Goal: Information Seeking & Learning: Learn about a topic

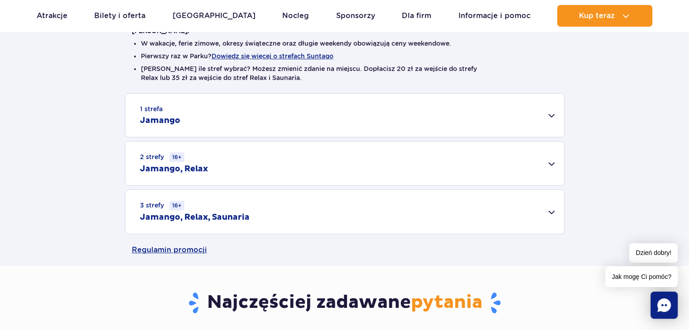
scroll to position [226, 0]
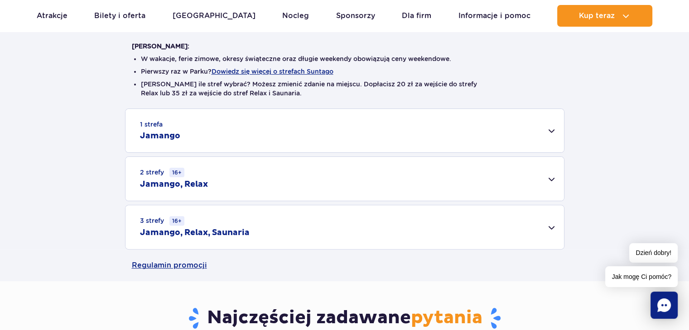
click at [551, 230] on div "3 strefy 16+ Jamango, Relax, Saunaria" at bounding box center [344, 228] width 438 height 44
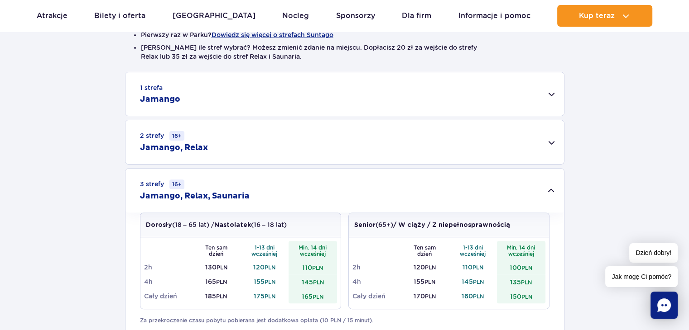
scroll to position [317, 0]
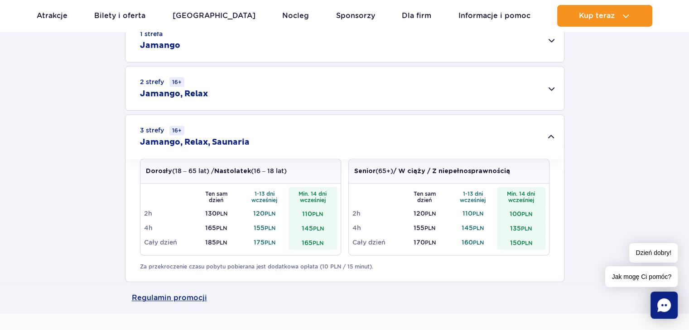
click at [552, 40] on div "1 strefa Jamango" at bounding box center [344, 40] width 438 height 43
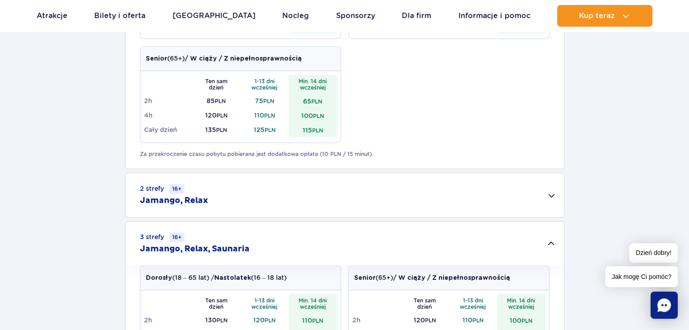
scroll to position [543, 0]
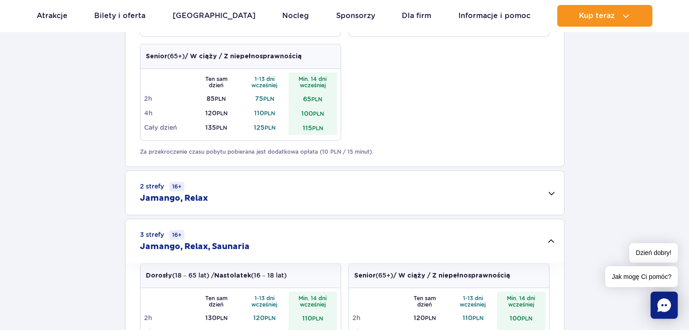
click at [552, 193] on div "2 strefy 16+ Jamango, Relax" at bounding box center [344, 193] width 438 height 44
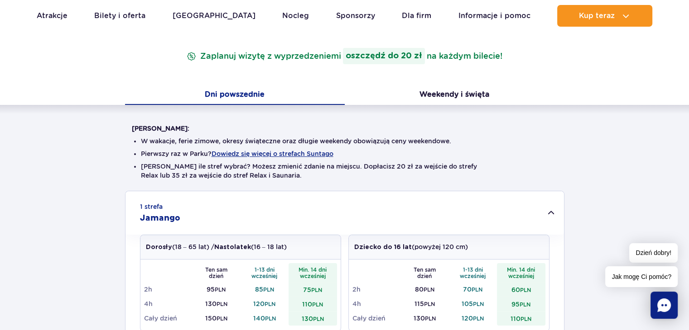
scroll to position [136, 0]
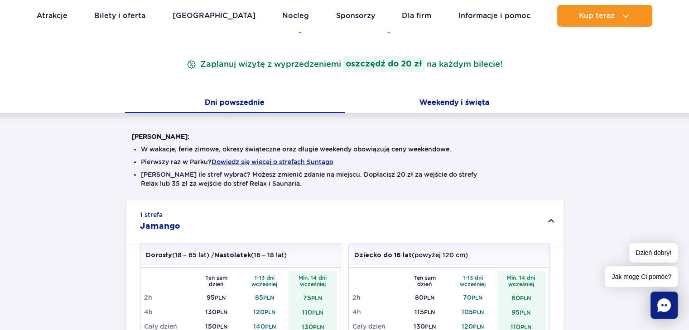
click at [452, 105] on button "Weekendy i święta" at bounding box center [455, 103] width 220 height 19
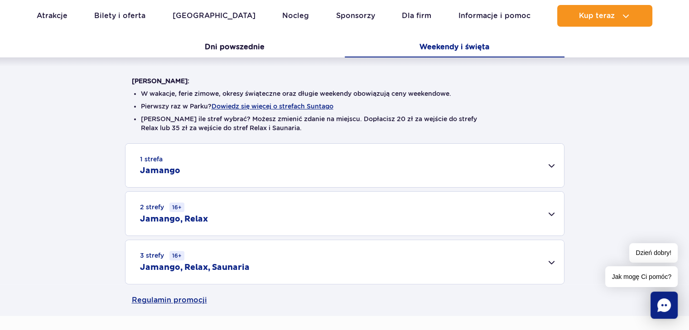
scroll to position [317, 0]
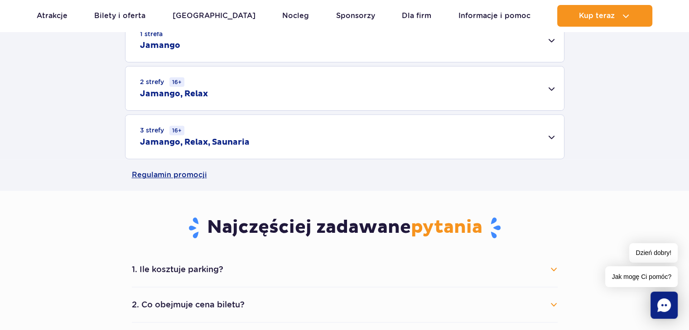
click at [554, 140] on div "3 strefy 16+ Jamango, Relax, Saunaria" at bounding box center [344, 137] width 438 height 44
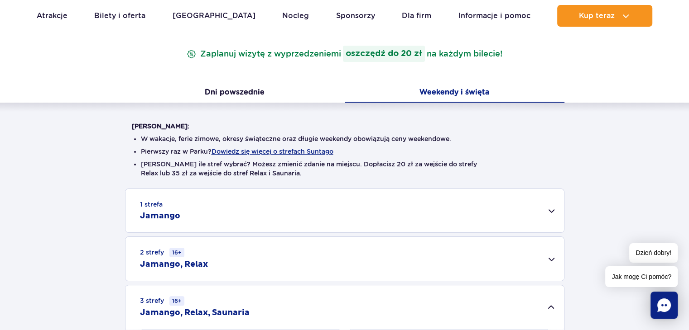
scroll to position [91, 0]
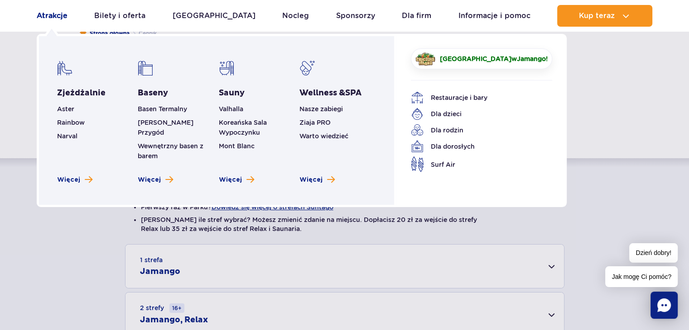
click at [57, 16] on link "Atrakcje" at bounding box center [52, 16] width 31 height 22
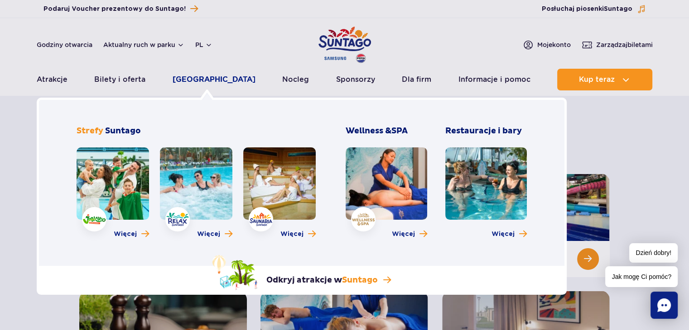
click at [184, 80] on link "[GEOGRAPHIC_DATA]" at bounding box center [213, 80] width 83 height 22
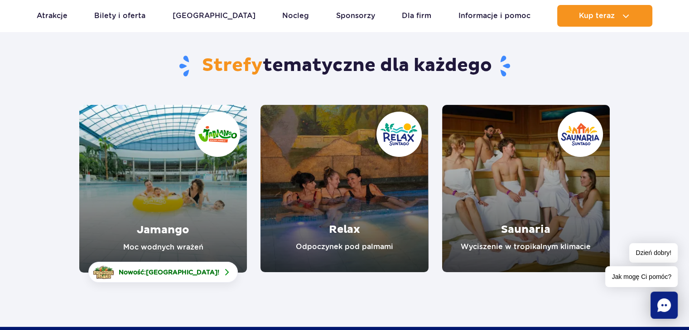
scroll to position [91, 0]
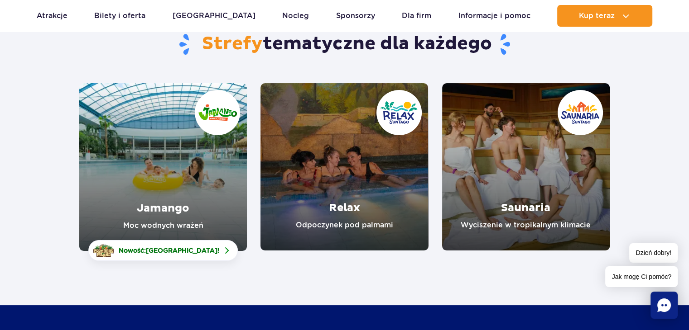
click at [147, 155] on link "Jamango" at bounding box center [163, 167] width 168 height 168
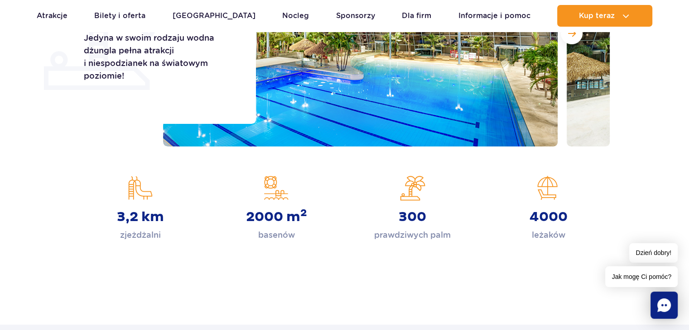
scroll to position [91, 0]
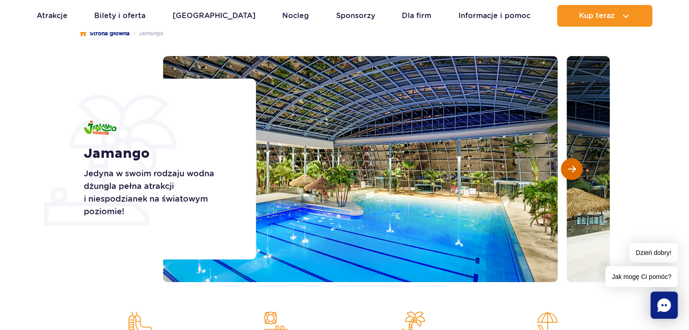
click at [575, 169] on span "Następny slajd" at bounding box center [572, 169] width 8 height 8
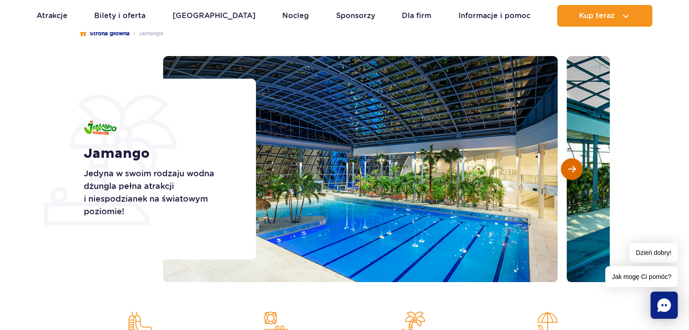
click at [575, 169] on span "Następny slajd" at bounding box center [572, 169] width 8 height 8
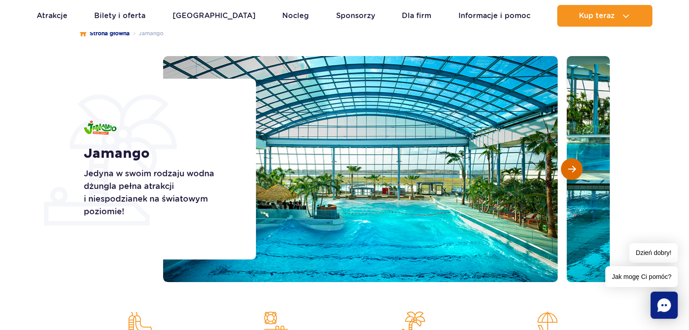
click at [575, 169] on span "Następny slajd" at bounding box center [572, 169] width 8 height 8
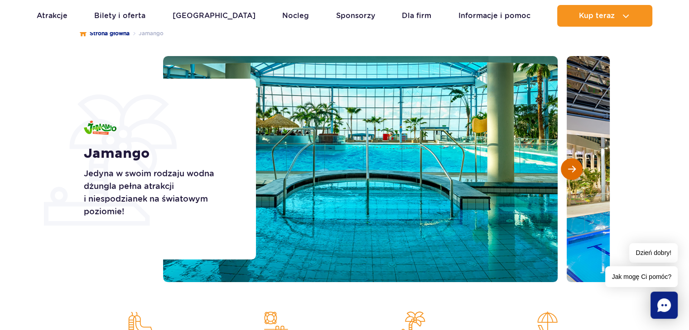
click at [575, 169] on span "Następny slajd" at bounding box center [572, 169] width 8 height 8
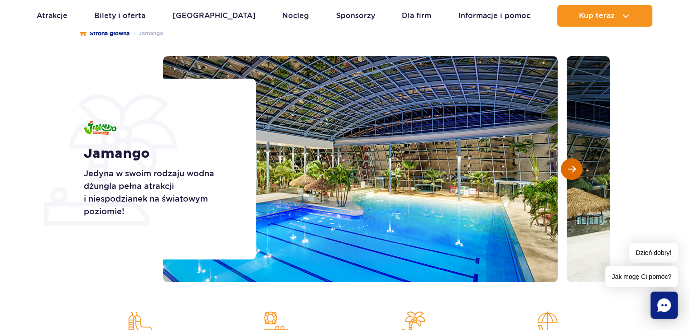
click at [575, 169] on span "Następny slajd" at bounding box center [572, 169] width 8 height 8
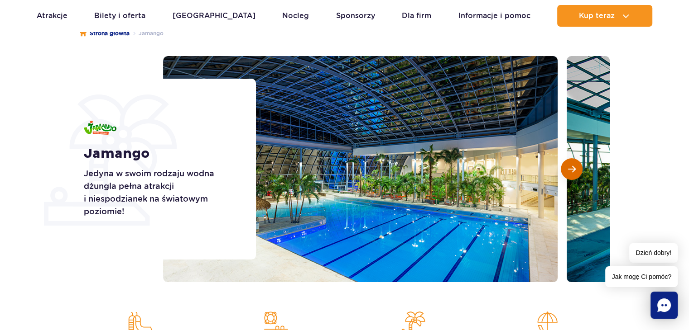
click at [575, 169] on span "Następny slajd" at bounding box center [572, 169] width 8 height 8
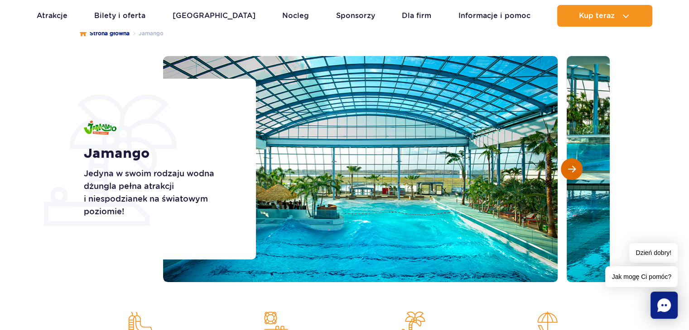
click at [575, 169] on span "Następny slajd" at bounding box center [572, 169] width 8 height 8
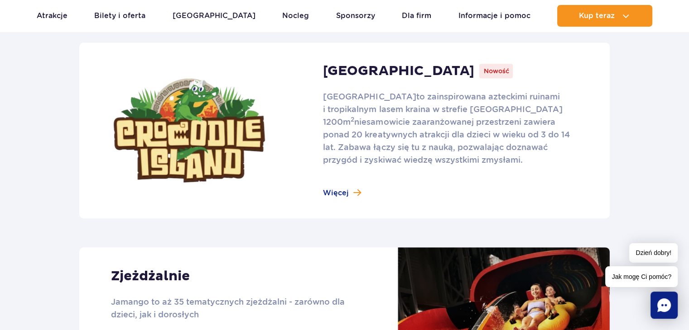
scroll to position [543, 0]
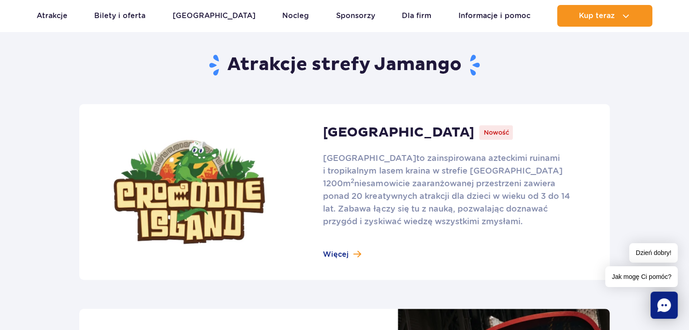
click at [341, 251] on link at bounding box center [344, 192] width 530 height 176
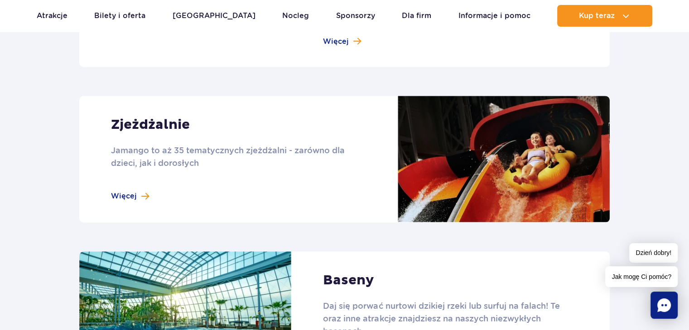
scroll to position [815, 0]
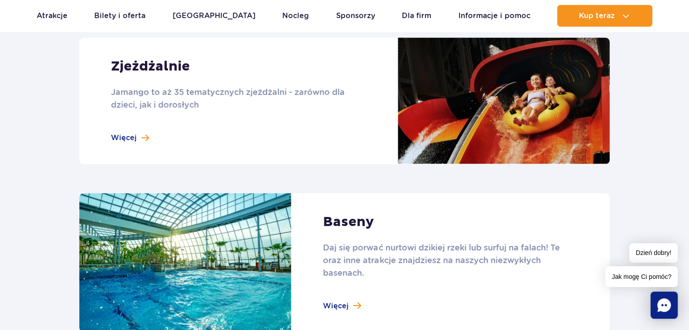
click at [131, 134] on link at bounding box center [344, 101] width 530 height 127
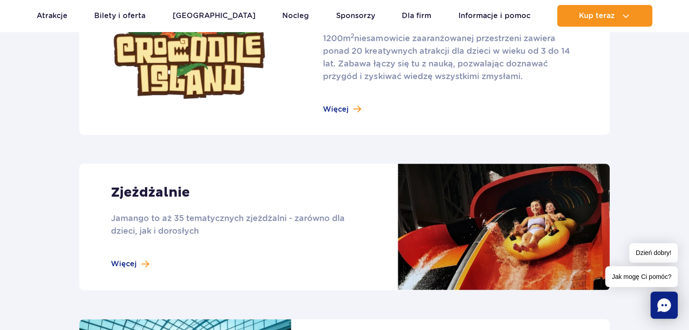
scroll to position [634, 0]
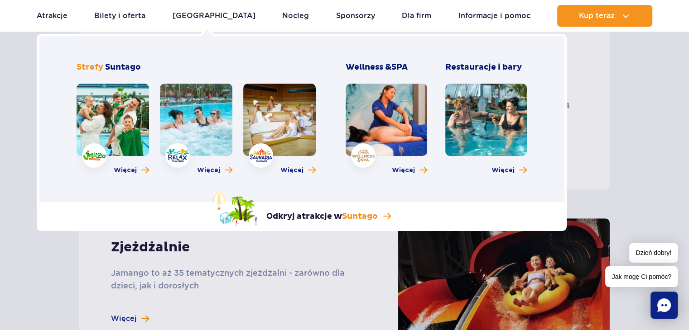
click at [220, 115] on link at bounding box center [196, 120] width 72 height 72
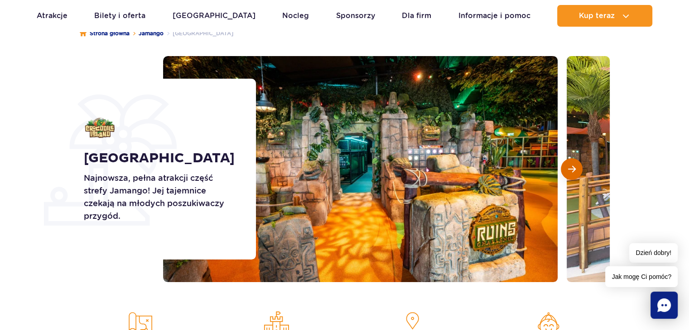
click at [577, 171] on button "Następny slajd" at bounding box center [571, 169] width 22 height 22
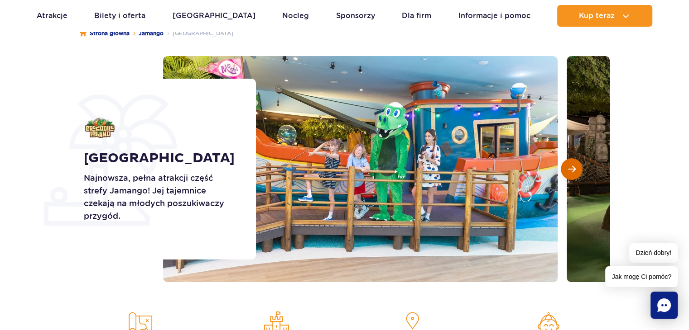
click at [574, 171] on span "Następny slajd" at bounding box center [572, 169] width 8 height 8
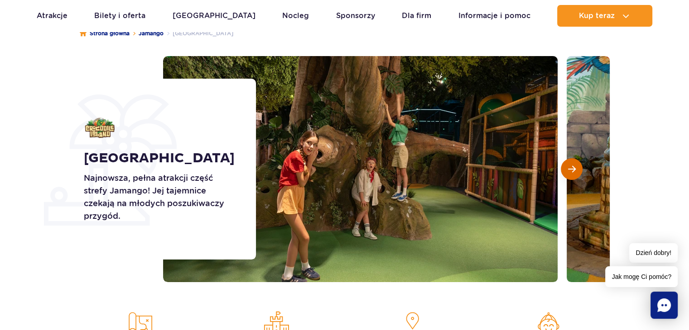
click at [574, 171] on span "Następny slajd" at bounding box center [572, 169] width 8 height 8
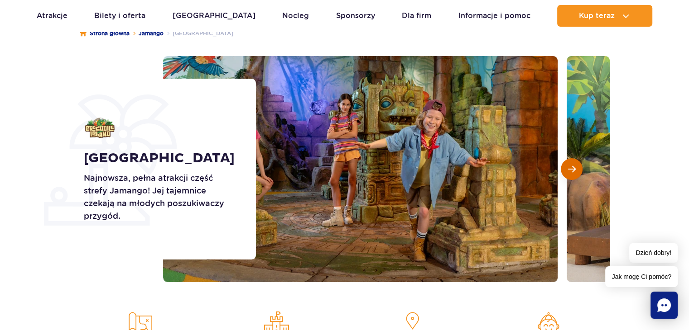
click at [574, 171] on span "Następny slajd" at bounding box center [572, 169] width 8 height 8
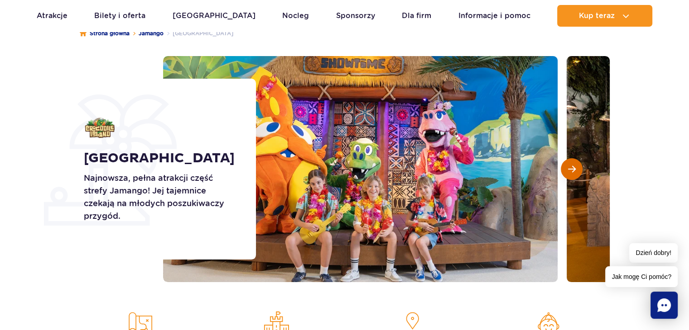
click at [574, 171] on span "Następny slajd" at bounding box center [572, 169] width 8 height 8
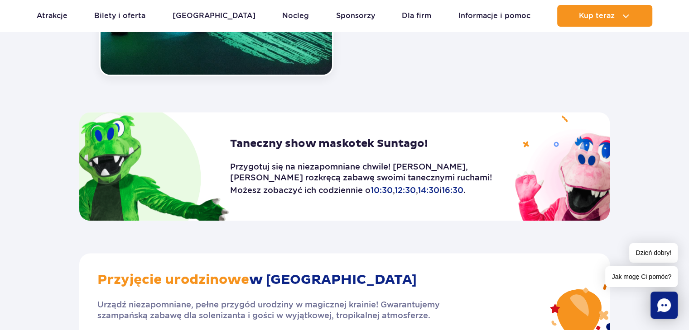
scroll to position [1177, 0]
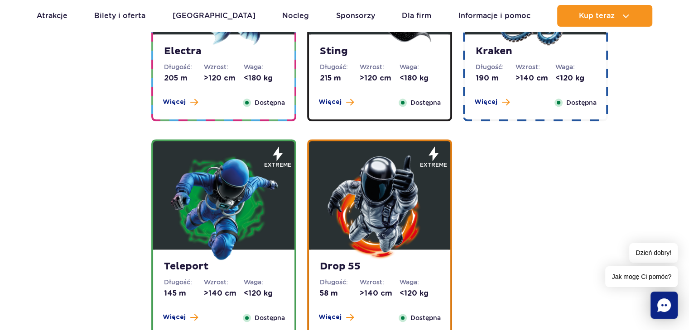
scroll to position [770, 0]
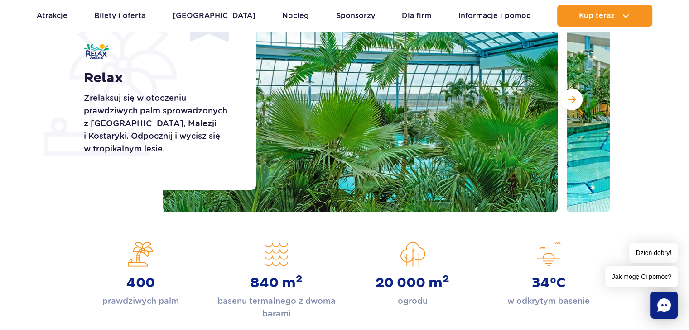
scroll to position [181, 0]
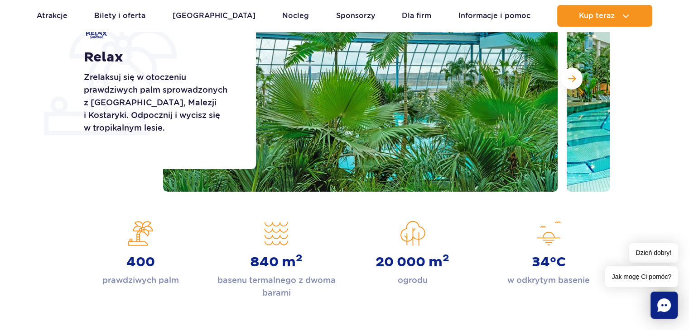
drag, startPoint x: 200, startPoint y: 201, endPoint x: 177, endPoint y: 217, distance: 27.0
click at [177, 217] on div "Strona główna Relax Relax Zrelaksuj się w otoczeniu prawdziwych palm sprowadzon…" at bounding box center [344, 137] width 689 height 434
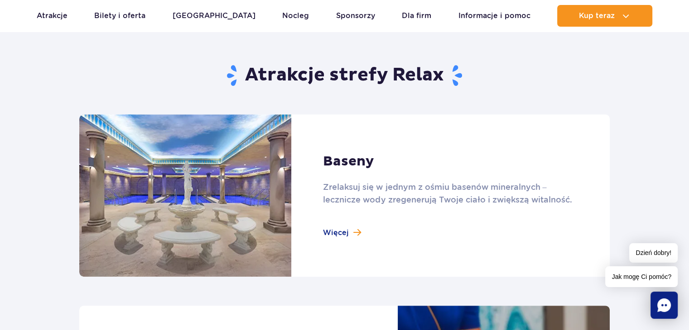
scroll to position [498, 0]
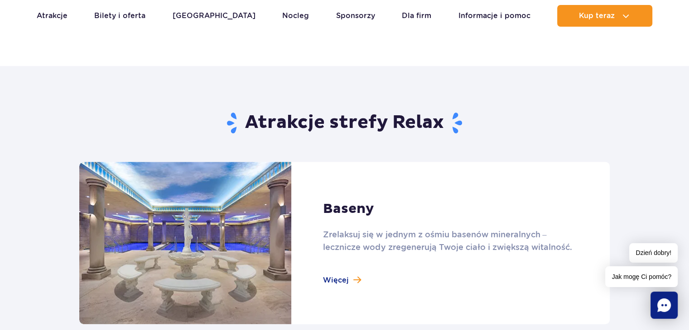
click at [344, 277] on link at bounding box center [344, 243] width 530 height 163
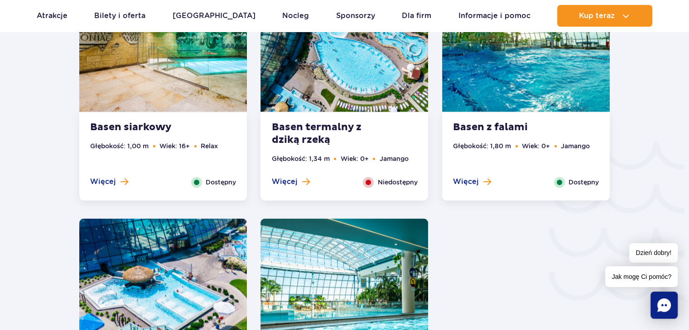
scroll to position [1268, 0]
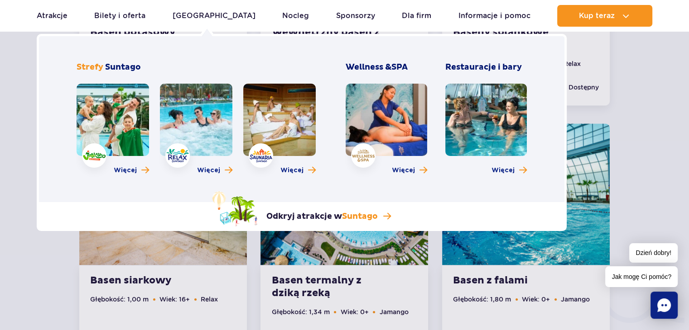
click at [283, 122] on link at bounding box center [279, 120] width 72 height 72
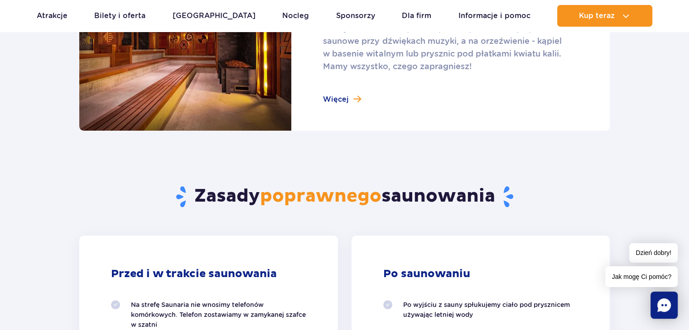
scroll to position [543, 0]
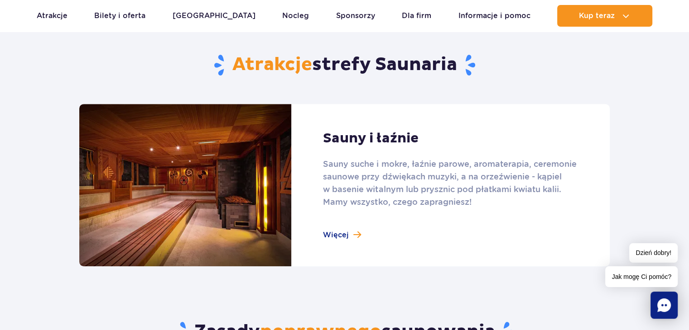
click at [333, 239] on link at bounding box center [344, 185] width 530 height 163
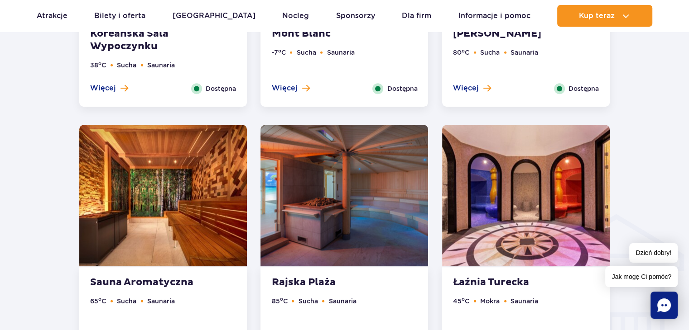
scroll to position [951, 0]
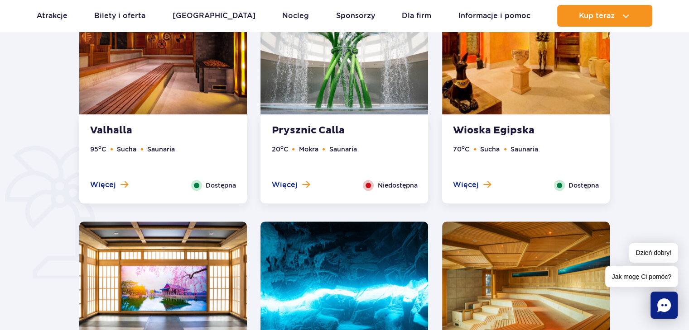
click at [311, 74] on img at bounding box center [344, 44] width 168 height 142
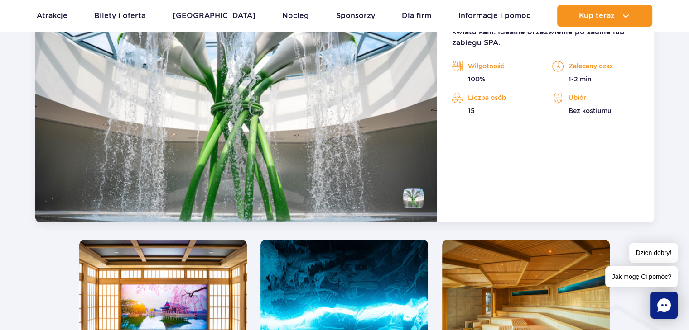
scroll to position [758, 0]
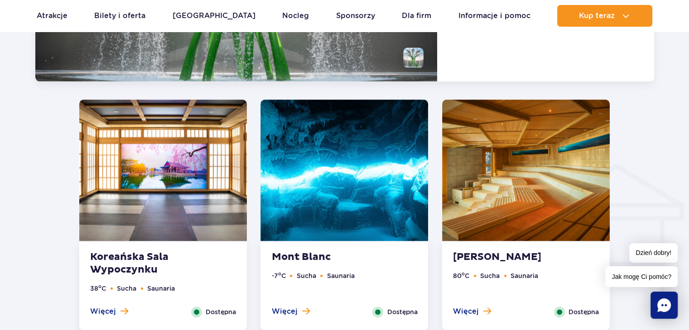
click at [286, 178] on img at bounding box center [344, 171] width 168 height 142
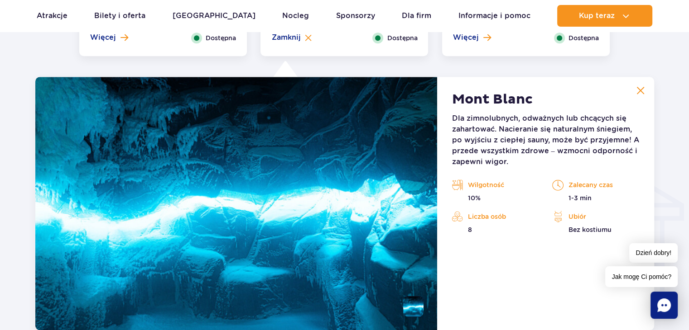
scroll to position [1007, 0]
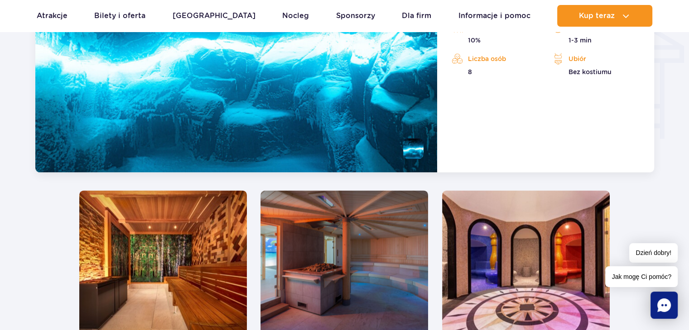
click at [540, 244] on img at bounding box center [526, 262] width 168 height 142
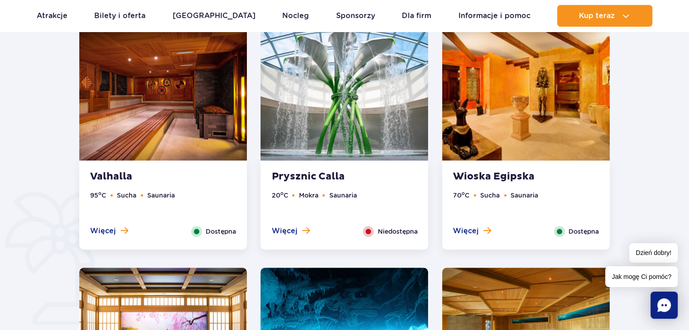
scroll to position [395, 0]
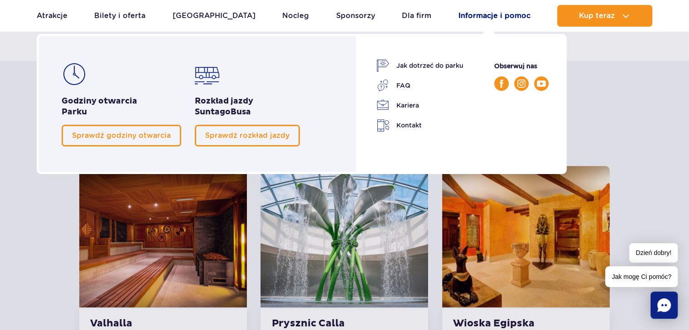
click at [476, 19] on link "Informacje i pomoc" at bounding box center [494, 16] width 72 height 22
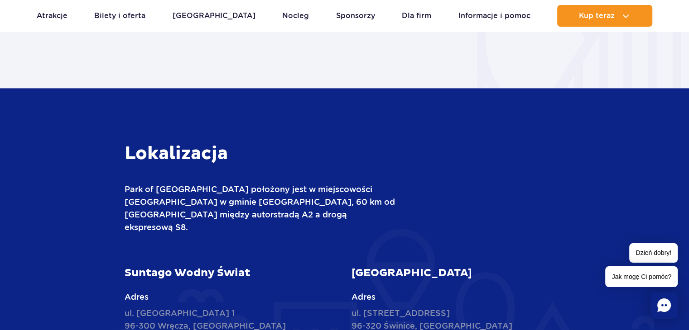
scroll to position [1222, 0]
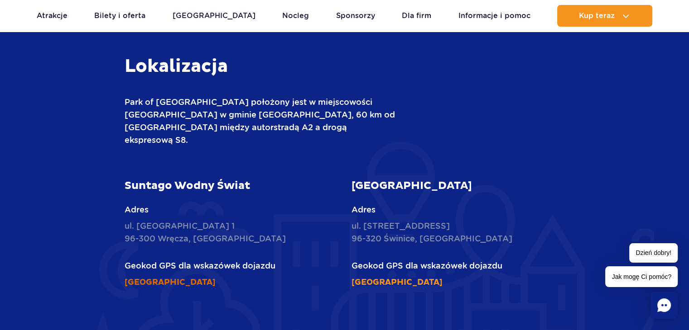
click at [147, 278] on link "[GEOGRAPHIC_DATA]" at bounding box center [169, 283] width 91 height 10
